Goal: Navigation & Orientation: Find specific page/section

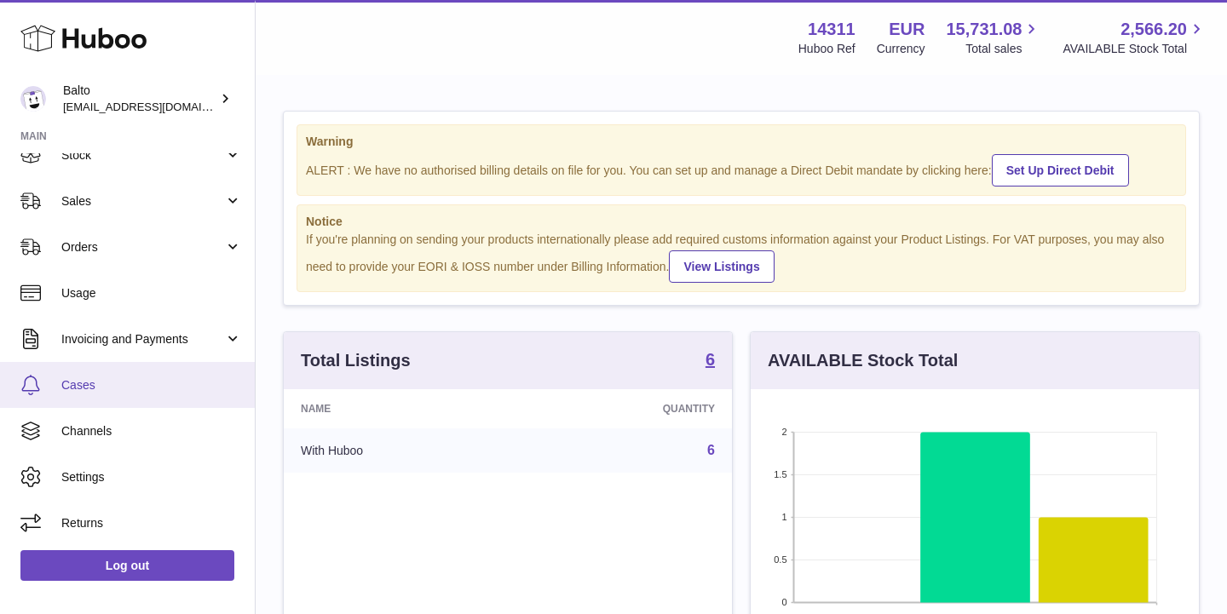
scroll to position [113, 0]
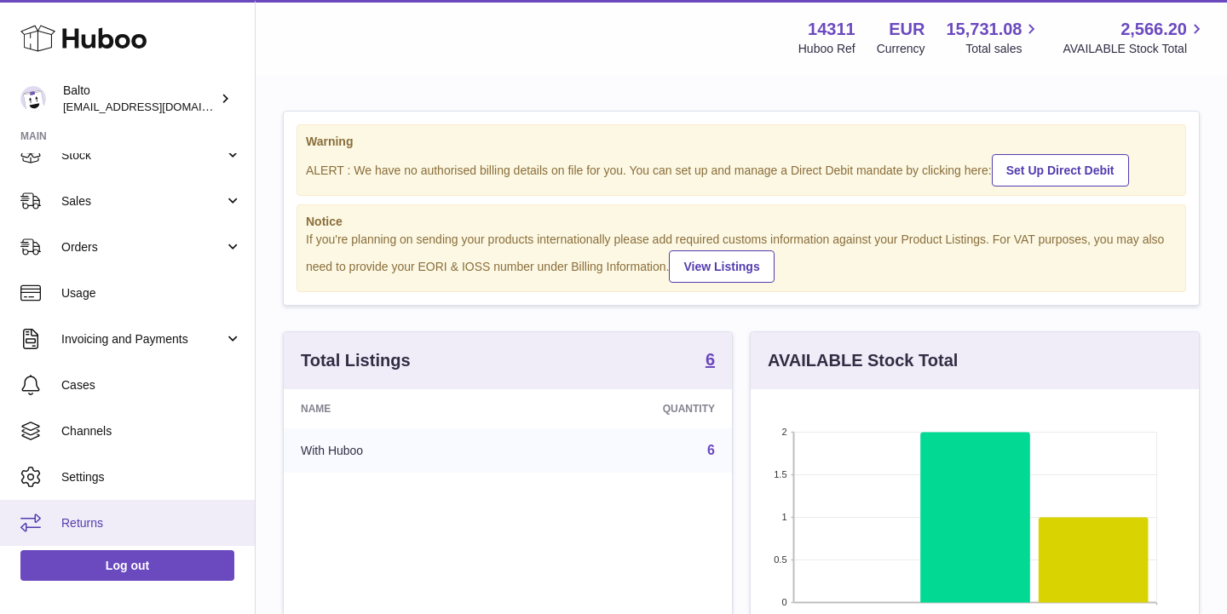
click at [125, 525] on span "Returns" at bounding box center [151, 523] width 181 height 16
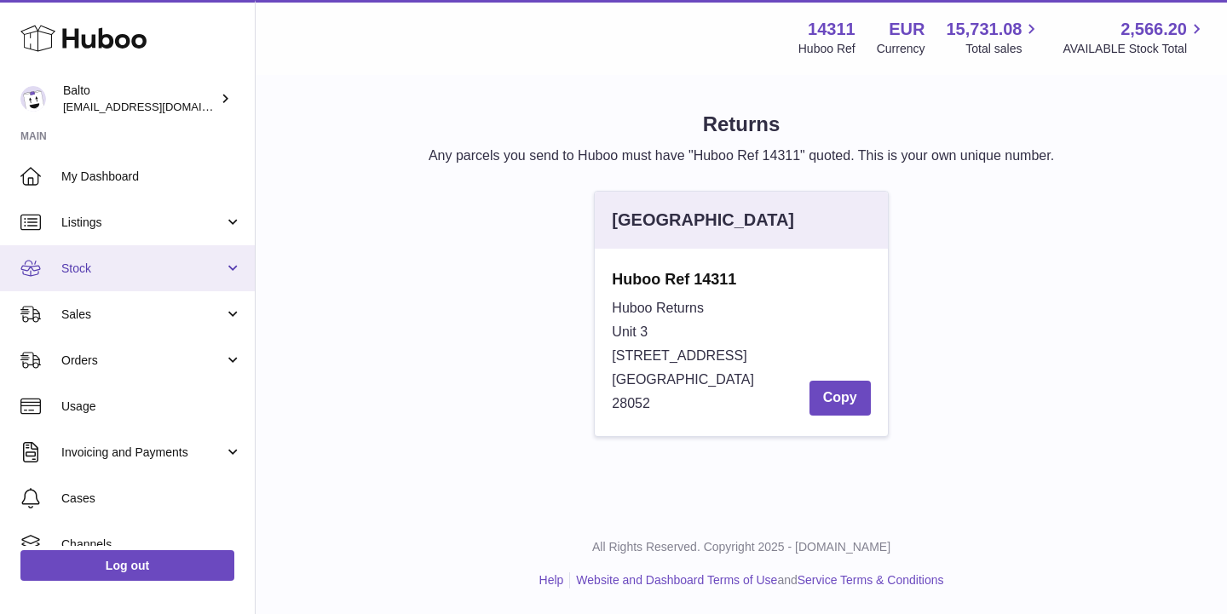
click at [124, 277] on link "Stock" at bounding box center [127, 268] width 255 height 46
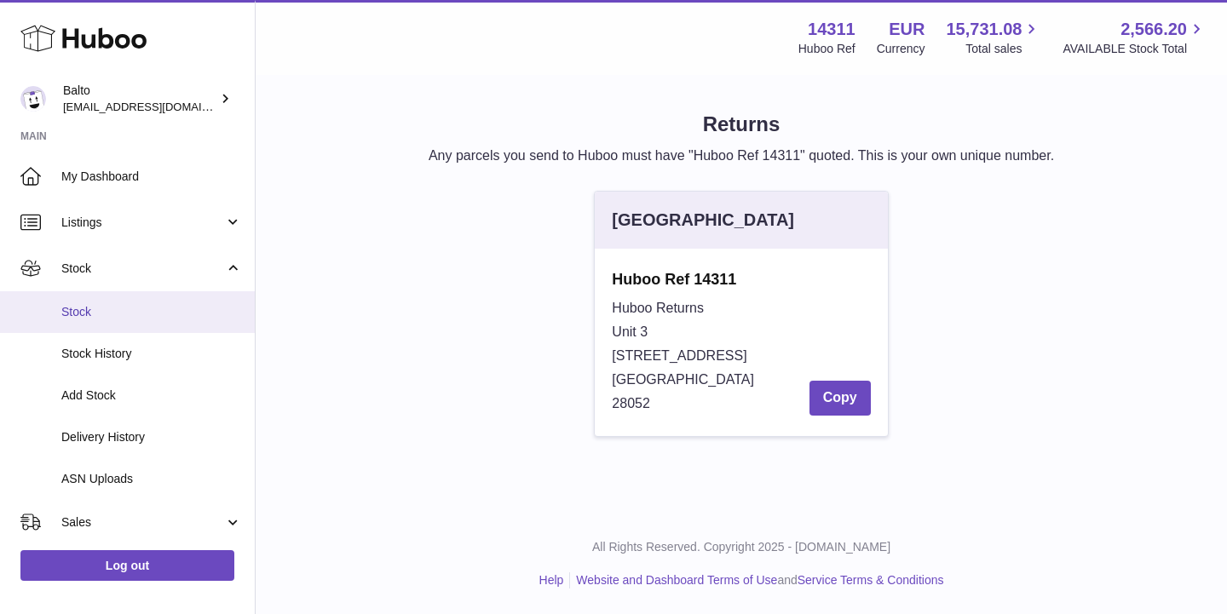
click at [104, 306] on span "Stock" at bounding box center [151, 312] width 181 height 16
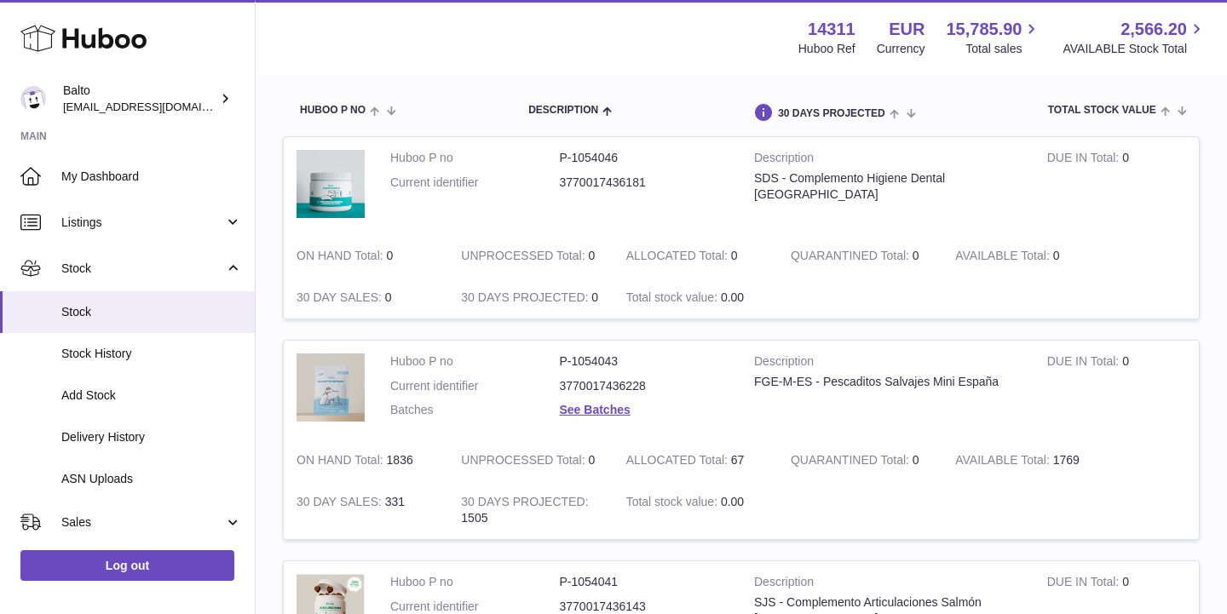
scroll to position [175, 0]
